Goal: Check status: Check status

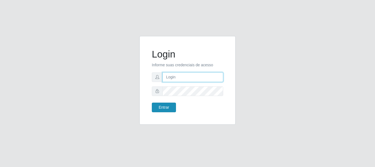
type input "caio@B1"
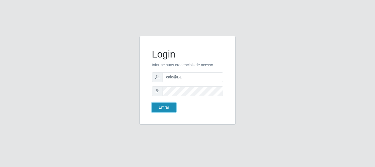
click at [157, 105] on button "Entrar" at bounding box center [164, 107] width 24 height 10
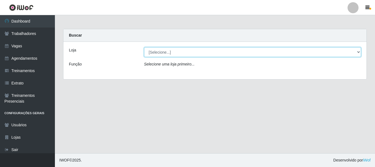
click at [167, 55] on select "[Selecione...] Bemais Supermercados - B1 [GEOGRAPHIC_DATA]" at bounding box center [252, 52] width 217 height 10
select select "403"
click at [144, 47] on select "[Selecione...] Bemais Supermercados - B1 [GEOGRAPHIC_DATA]" at bounding box center [252, 52] width 217 height 10
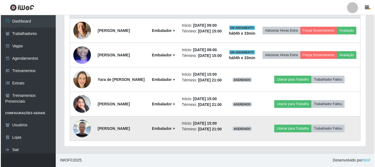
scroll to position [243, 0]
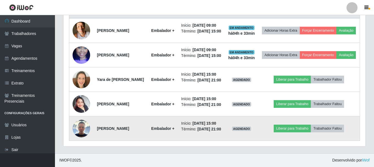
click at [79, 127] on img at bounding box center [81, 128] width 18 height 18
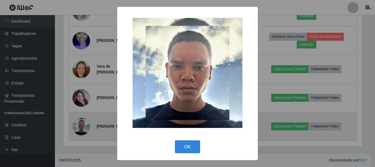
click at [79, 127] on div "× OK Cancel" at bounding box center [187, 83] width 375 height 167
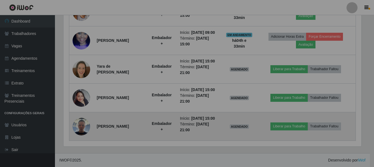
scroll to position [114, 302]
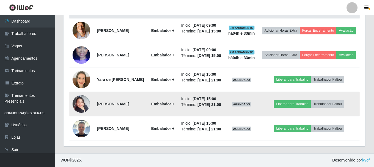
click at [77, 99] on img at bounding box center [81, 103] width 18 height 23
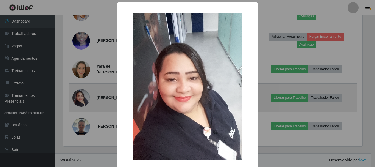
click at [77, 99] on div "× OK Cancel" at bounding box center [187, 83] width 375 height 167
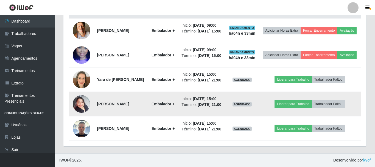
scroll to position [114, 302]
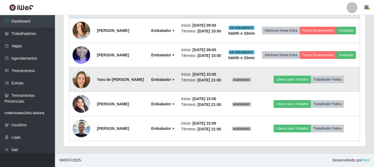
click at [78, 73] on img at bounding box center [81, 80] width 18 height 18
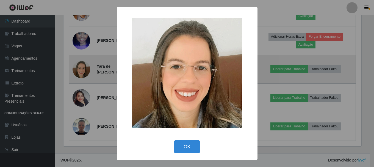
scroll to position [114, 299]
click at [78, 73] on div "× OK Cancel" at bounding box center [187, 83] width 375 height 167
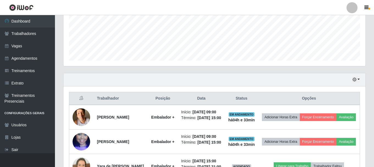
scroll to position [133, 0]
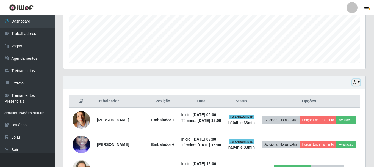
click at [360, 82] on div "Hoje 1 dia 3 dias 1 Semana Não encerrados" at bounding box center [214, 82] width 302 height 13
click at [355, 82] on icon "button" at bounding box center [354, 82] width 4 height 4
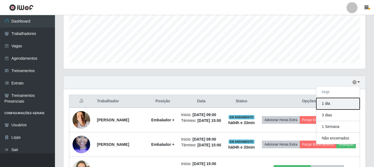
click at [335, 105] on button "1 dia" at bounding box center [337, 104] width 43 height 12
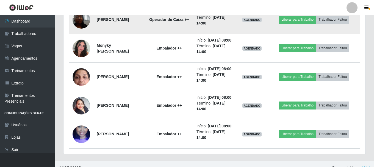
scroll to position [408, 0]
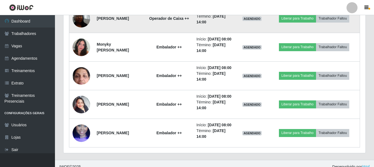
click at [86, 30] on img at bounding box center [81, 18] width 18 height 23
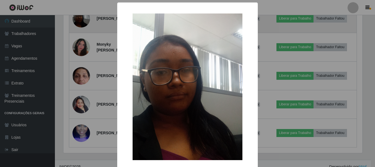
click at [86, 60] on div "× OK Cancel" at bounding box center [187, 83] width 375 height 167
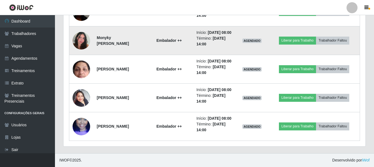
scroll to position [478, 0]
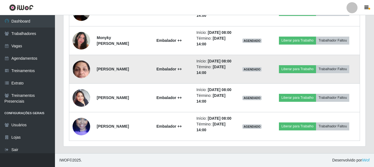
click at [84, 62] on img at bounding box center [81, 68] width 18 height 39
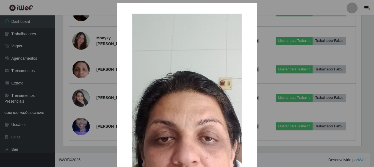
scroll to position [55, 0]
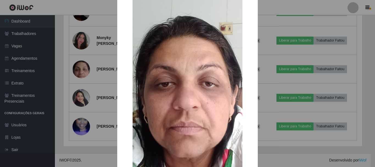
click at [86, 63] on div "× OK Cancel" at bounding box center [187, 83] width 375 height 167
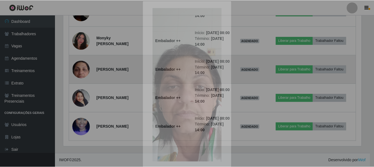
scroll to position [0, 0]
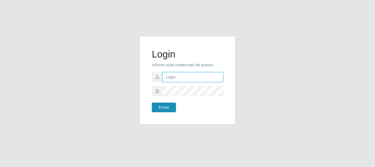
type input "caio@B1"
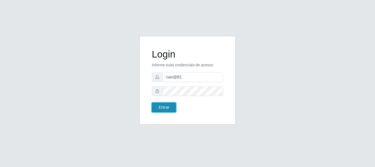
click at [153, 107] on button "Entrar" at bounding box center [164, 107] width 24 height 10
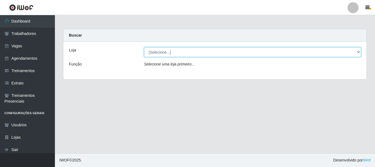
click at [177, 50] on select "[Selecione...] Bemais Supermercados - B1 [GEOGRAPHIC_DATA]" at bounding box center [252, 52] width 217 height 10
select select "403"
click at [144, 47] on select "[Selecione...] Bemais Supermercados - B1 [GEOGRAPHIC_DATA]" at bounding box center [252, 52] width 217 height 10
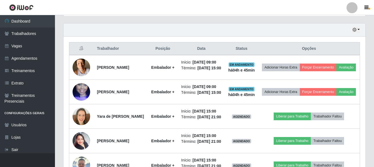
scroll to position [243, 0]
